Goal: Task Accomplishment & Management: Manage account settings

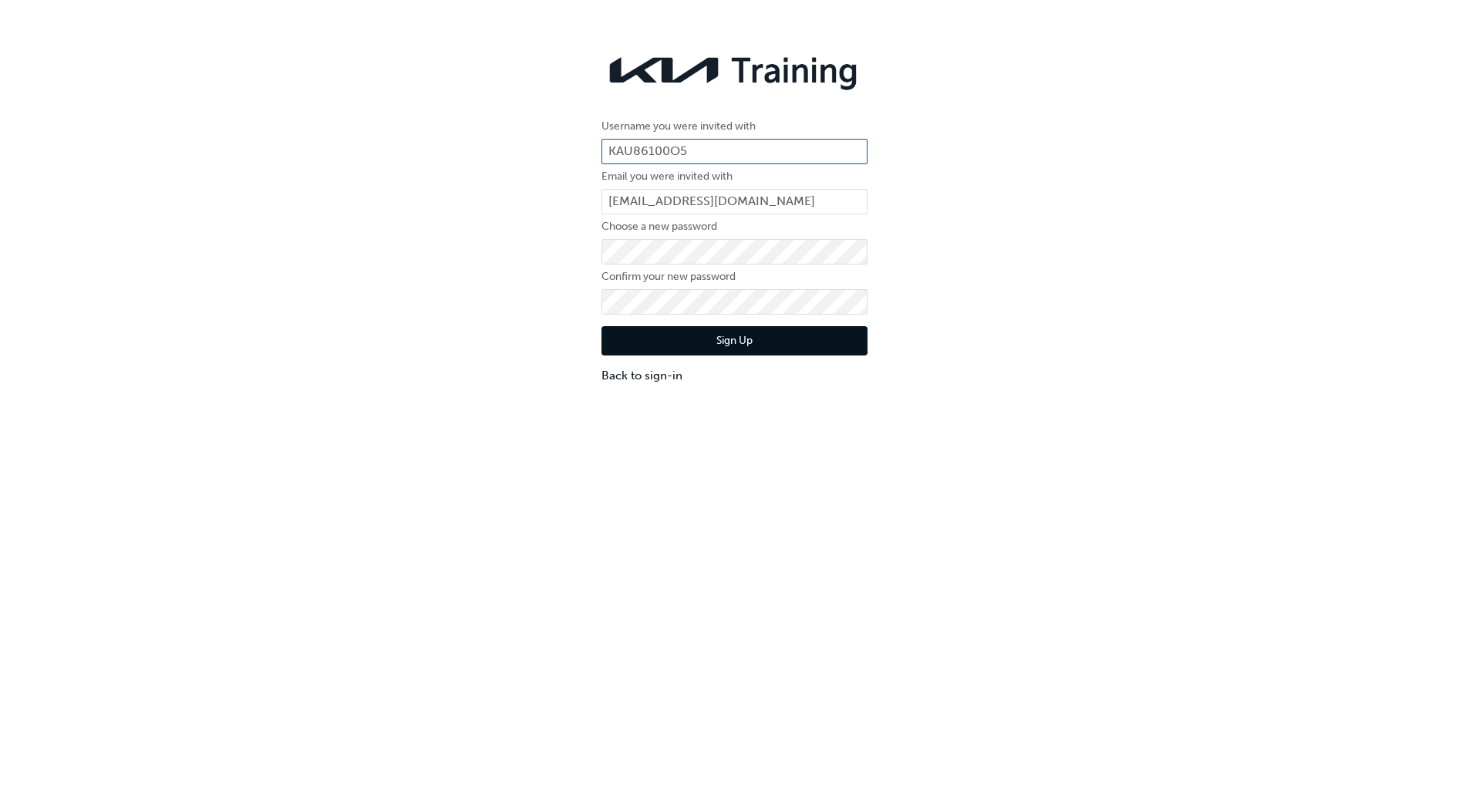
click at [656, 147] on input "KAU86100O5" at bounding box center [734, 152] width 266 height 26
click at [1056, 457] on div "Username you were invited with KAU86100O5 Email you were invited with cassidyda…" at bounding box center [734, 432] width 1469 height 795
click at [783, 336] on button "Sign Up" at bounding box center [734, 340] width 266 height 29
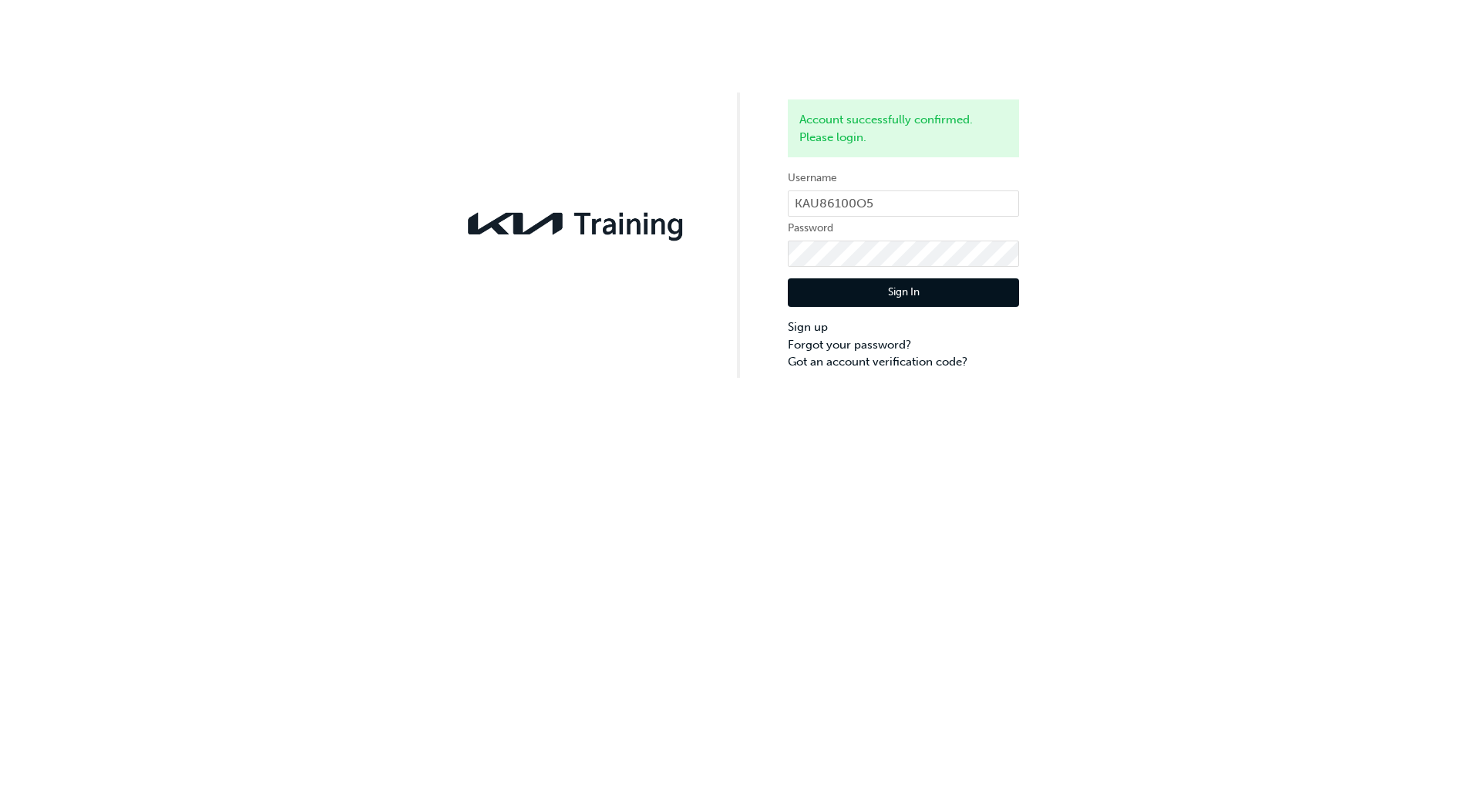
click at [969, 305] on button "Sign In" at bounding box center [903, 292] width 231 height 29
